Goal: Task Accomplishment & Management: Manage account settings

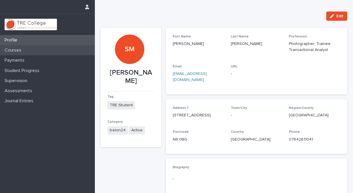
click at [25, 49] on p "Courses" at bounding box center [14, 49] width 24 height 5
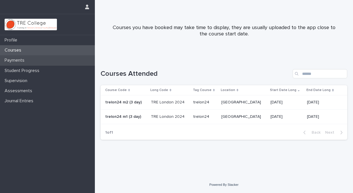
click at [28, 60] on p "Payments" at bounding box center [15, 60] width 27 height 5
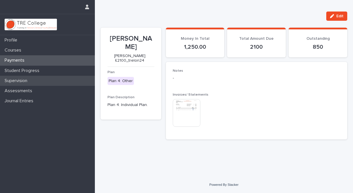
click at [28, 81] on p "Supervision" at bounding box center [17, 80] width 30 height 5
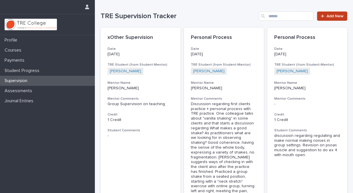
click at [329, 18] on span "Add New" at bounding box center [335, 16] width 17 height 4
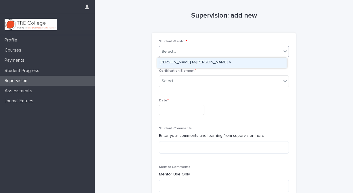
click at [286, 50] on icon at bounding box center [285, 51] width 6 height 6
click at [177, 62] on div "[PERSON_NAME] M-[PERSON_NAME] V" at bounding box center [221, 63] width 129 height 10
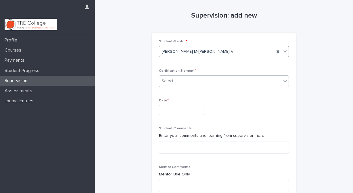
click at [285, 81] on icon at bounding box center [285, 81] width 6 height 6
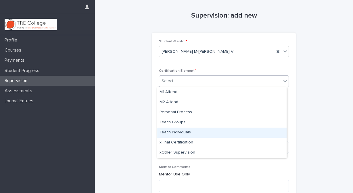
click at [179, 133] on div "Teach Individuals" at bounding box center [221, 132] width 129 height 10
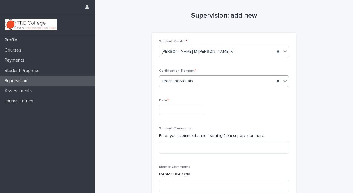
click at [167, 112] on input "text" at bounding box center [181, 110] width 45 height 10
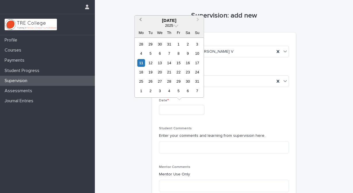
click at [140, 18] on span "Previous Month" at bounding box center [140, 20] width 0 height 8
click at [169, 72] on div "24" at bounding box center [169, 72] width 8 height 8
type input "**********"
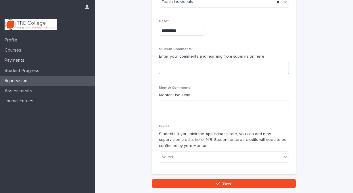
scroll to position [79, 0]
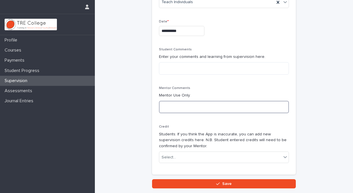
click at [161, 104] on textarea at bounding box center [224, 107] width 130 height 12
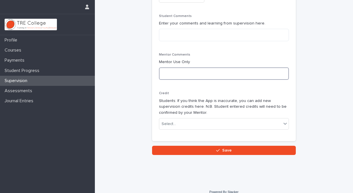
scroll to position [116, 0]
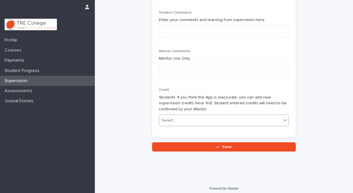
click at [284, 119] on icon at bounding box center [285, 120] width 6 height 6
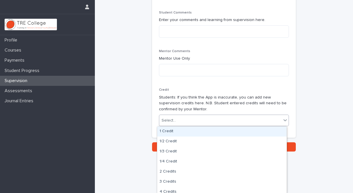
click at [176, 129] on div "1 Credit" at bounding box center [221, 131] width 129 height 10
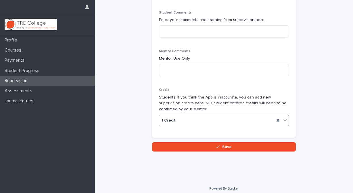
scroll to position [119, 0]
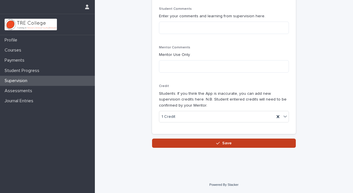
click at [225, 143] on span "Save" at bounding box center [226, 143] width 9 height 4
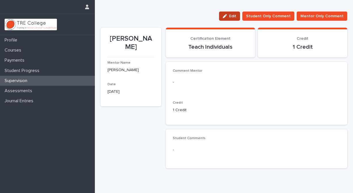
click at [232, 14] on button "Edit" at bounding box center [229, 16] width 21 height 9
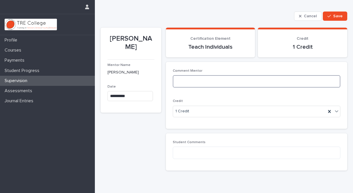
click at [176, 79] on textarea at bounding box center [257, 81] width 168 height 12
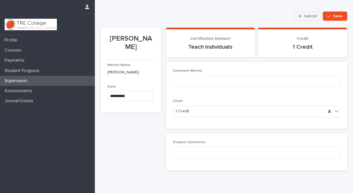
click at [307, 15] on span "Cancel" at bounding box center [310, 16] width 13 height 4
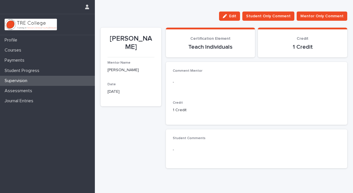
click at [35, 81] on div "Supervision" at bounding box center [47, 81] width 95 height 10
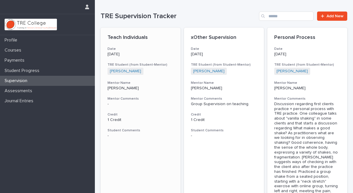
click at [126, 98] on h3 "Mentor Comments" at bounding box center [141, 98] width 66 height 5
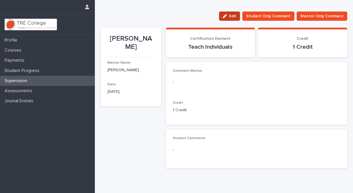
click at [233, 16] on span "Edit" at bounding box center [232, 16] width 7 height 4
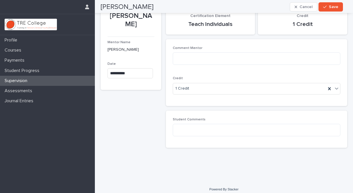
scroll to position [18, 0]
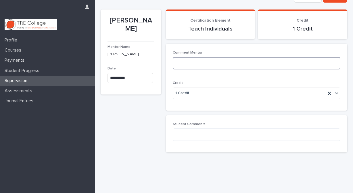
click at [178, 60] on textarea at bounding box center [257, 63] width 168 height 12
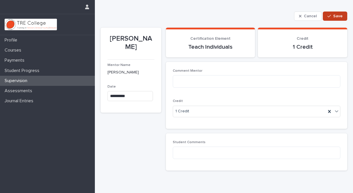
click at [333, 15] on span "Save" at bounding box center [337, 16] width 9 height 4
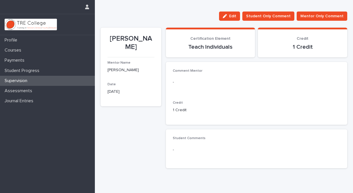
click at [28, 80] on p "Supervision" at bounding box center [17, 80] width 30 height 5
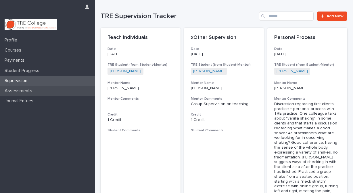
click at [24, 90] on p "Assessments" at bounding box center [19, 90] width 35 height 5
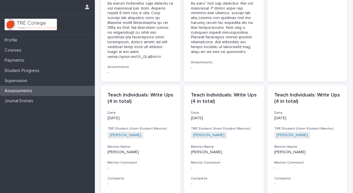
scroll to position [1595, 0]
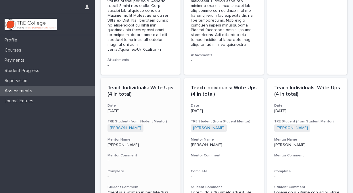
click at [121, 153] on h3 "Mentor Comment" at bounding box center [141, 155] width 66 height 5
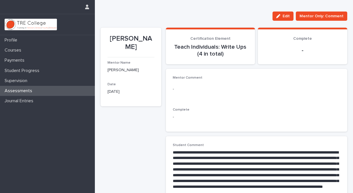
click at [35, 91] on p "Assessments" at bounding box center [19, 90] width 35 height 5
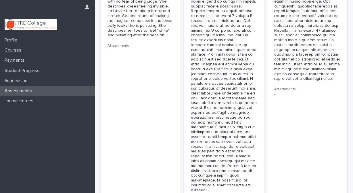
scroll to position [1861, 0]
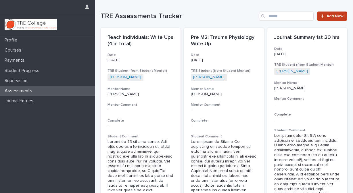
click at [321, 15] on div at bounding box center [324, 16] width 6 height 4
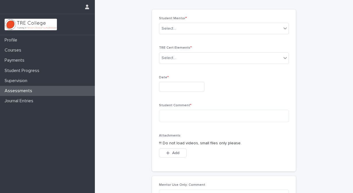
scroll to position [22, 0]
click at [284, 57] on icon at bounding box center [285, 59] width 6 height 6
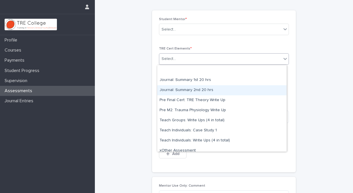
scroll to position [0, 0]
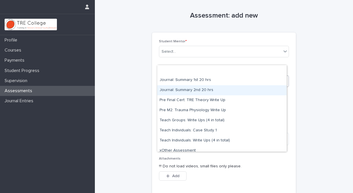
click at [268, 20] on div "Assessment: add new Loading... Saving… Loading... Saving… Loading... Saving… St…" at bounding box center [224, 139] width 144 height 279
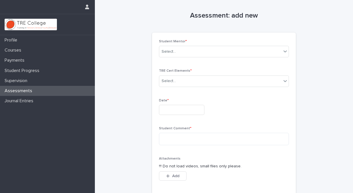
click at [59, 91] on div "Assessments" at bounding box center [47, 91] width 95 height 10
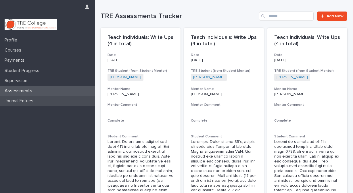
click at [19, 100] on p "Journal Entries" at bounding box center [20, 100] width 36 height 5
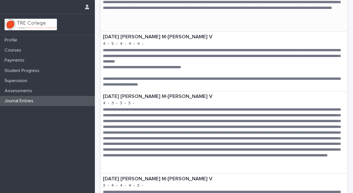
scroll to position [150, 0]
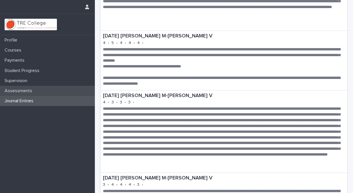
click at [31, 91] on p "Assessments" at bounding box center [19, 90] width 35 height 5
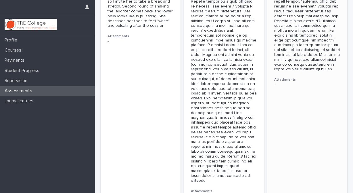
scroll to position [1869, 0]
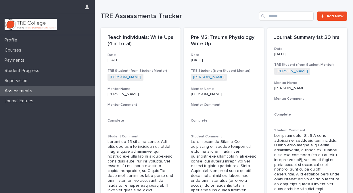
click at [35, 148] on div "Profile Courses Payments Student Progress Supervision Assessments Journal Entri…" at bounding box center [47, 114] width 95 height 158
click at [114, 121] on h3 "Complete" at bounding box center [141, 120] width 66 height 5
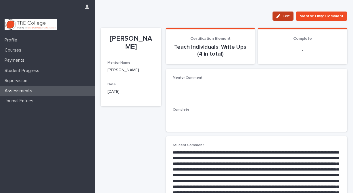
click at [285, 15] on span "Edit" at bounding box center [286, 16] width 7 height 4
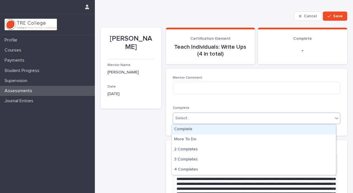
click at [334, 117] on icon at bounding box center [337, 118] width 6 height 6
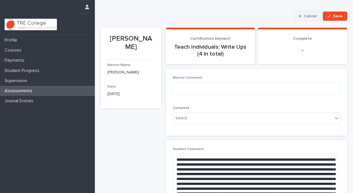
click at [308, 15] on span "Cancel" at bounding box center [310, 16] width 13 height 4
